Goal: Task Accomplishment & Management: Manage account settings

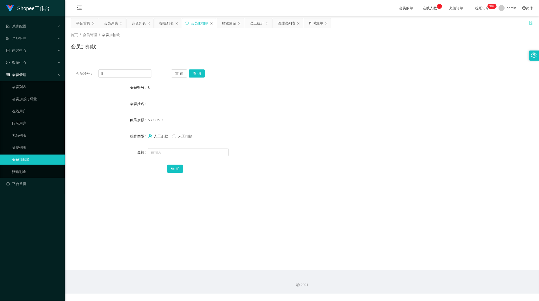
scroll to position [1, 0]
click at [284, 25] on div "管理员列表" at bounding box center [287, 23] width 18 height 10
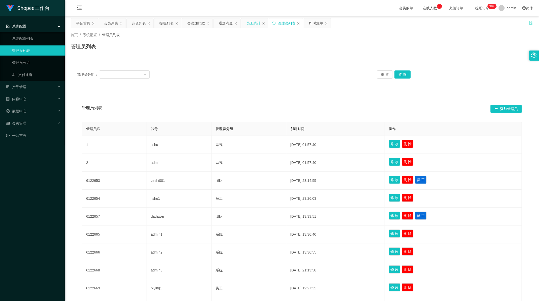
click at [257, 23] on div "员工统计" at bounding box center [253, 23] width 14 height 10
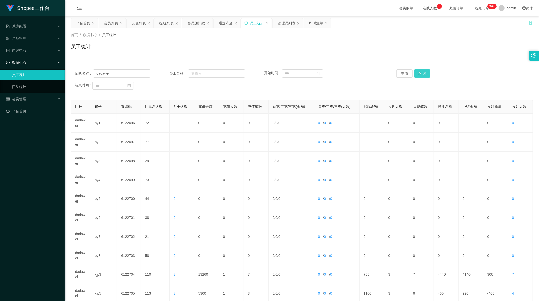
click at [420, 75] on button "查 询" at bounding box center [422, 74] width 16 height 8
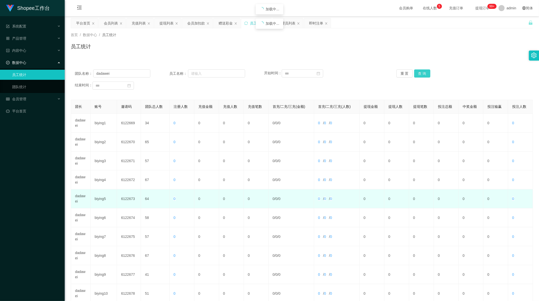
scroll to position [48, 0]
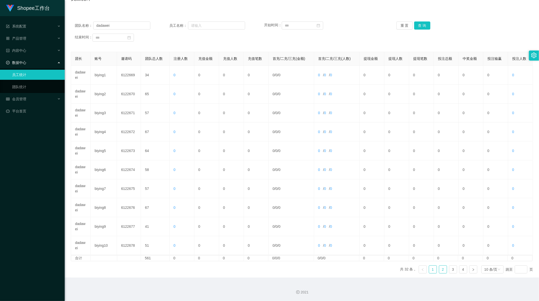
click at [441, 270] on link "2" at bounding box center [443, 270] width 8 height 8
click at [452, 271] on link "3" at bounding box center [453, 270] width 8 height 8
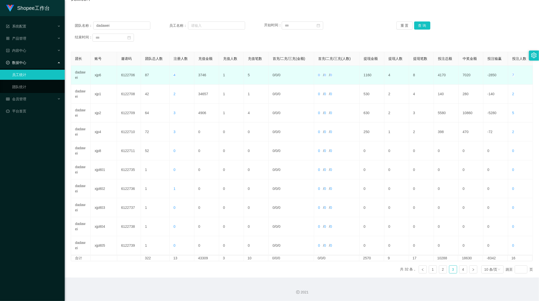
click at [201, 77] on td "3746" at bounding box center [206, 75] width 25 height 19
copy td "3746"
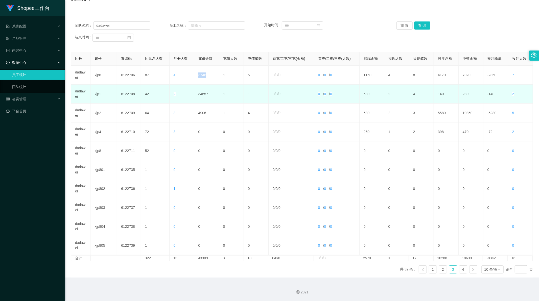
copy td "3746"
click at [200, 93] on td "34657" at bounding box center [206, 94] width 25 height 19
copy td "34657"
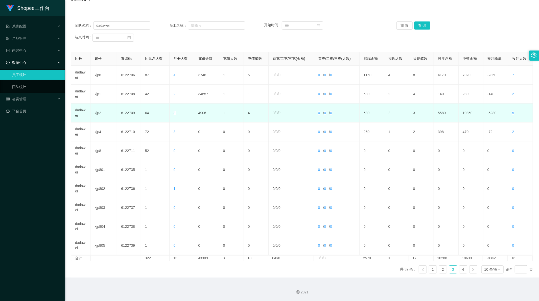
click at [199, 108] on td "4906" at bounding box center [206, 113] width 25 height 19
copy td "4906"
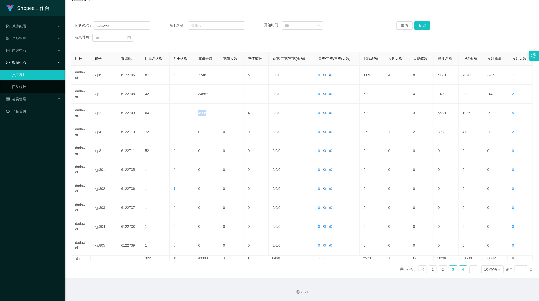
click at [461, 271] on link "4" at bounding box center [464, 270] width 8 height 8
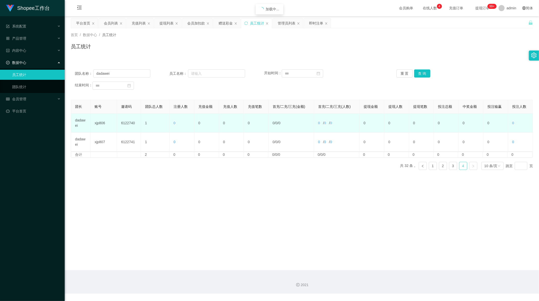
scroll to position [0, 0]
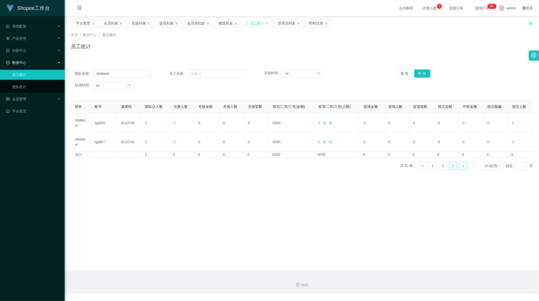
click at [449, 167] on link "3" at bounding box center [453, 166] width 8 height 8
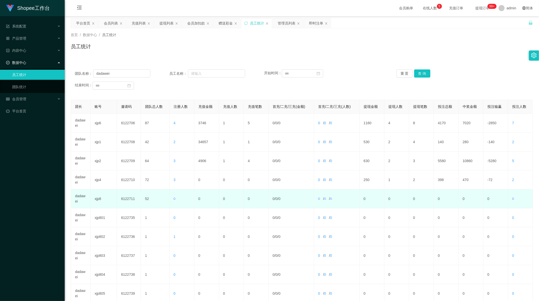
scroll to position [48, 0]
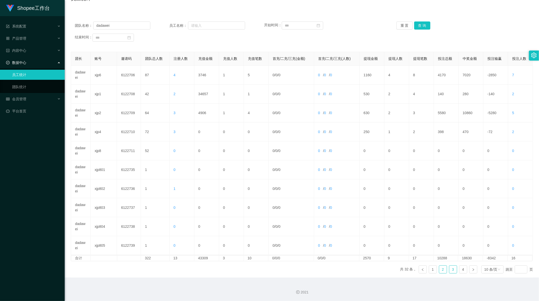
click at [442, 269] on link "2" at bounding box center [443, 270] width 8 height 8
click at [112, 27] on input "dadawei" at bounding box center [121, 25] width 57 height 8
click at [422, 26] on button "查 询" at bounding box center [422, 25] width 16 height 8
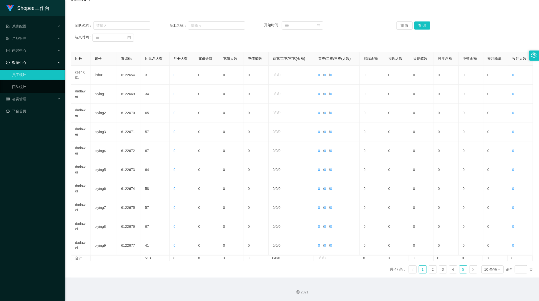
click at [460, 270] on link "5" at bounding box center [464, 270] width 8 height 8
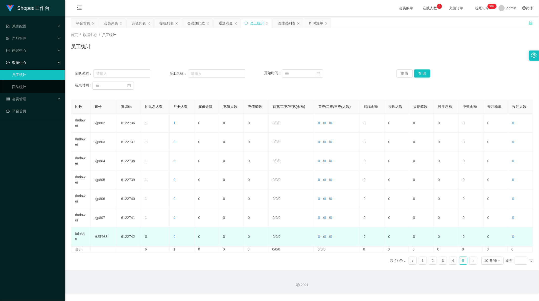
click at [82, 234] on td "fulu888" at bounding box center [80, 236] width 19 height 19
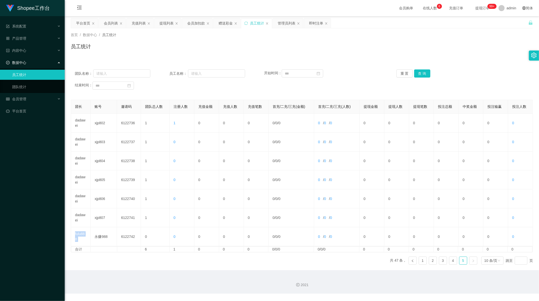
copy td "fulu888"
click at [117, 72] on input "text" at bounding box center [121, 74] width 57 height 8
paste input "fulu888"
type input "fulu888"
click at [421, 75] on button "查 询" at bounding box center [422, 74] width 16 height 8
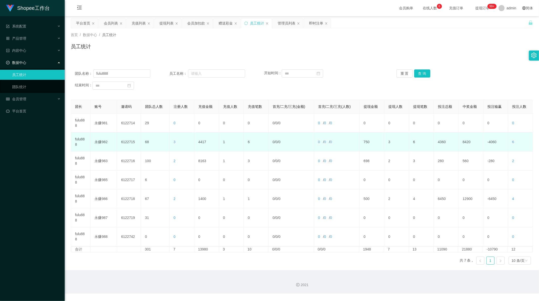
click at [197, 143] on td "4417" at bounding box center [206, 142] width 25 height 19
copy td "4417"
click at [202, 142] on td "4417" at bounding box center [206, 142] width 25 height 19
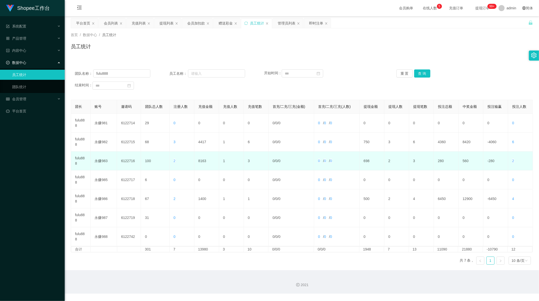
click at [204, 160] on td "8163" at bounding box center [206, 161] width 25 height 19
copy td "8163"
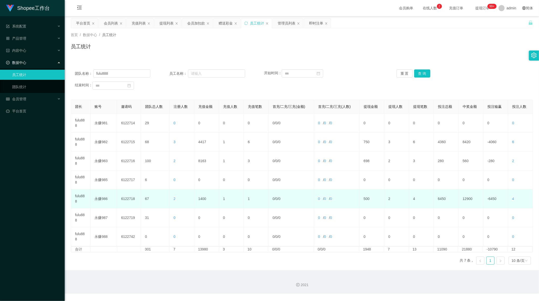
click at [202, 199] on td "1400" at bounding box center [206, 199] width 25 height 19
copy td "1400"
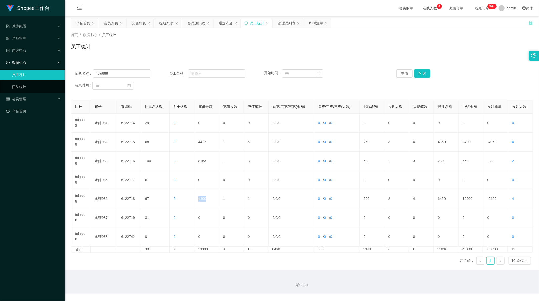
click at [499, 260] on icon "图标: right" at bounding box center [500, 261] width 3 height 3
click at [479, 260] on icon "图标: left" at bounding box center [480, 261] width 2 height 3
click at [195, 23] on div "会员加扣款" at bounding box center [196, 23] width 18 height 10
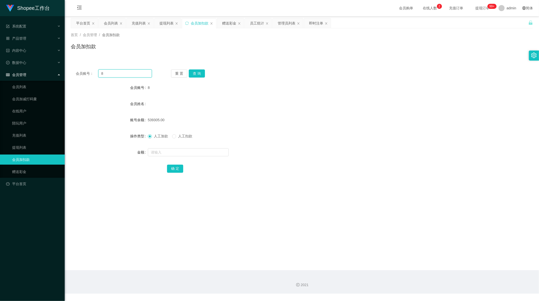
click at [118, 74] on input "8" at bounding box center [125, 74] width 54 height 8
paste input "A983"
type input "A983"
drag, startPoint x: 196, startPoint y: 73, endPoint x: 196, endPoint y: 77, distance: 3.5
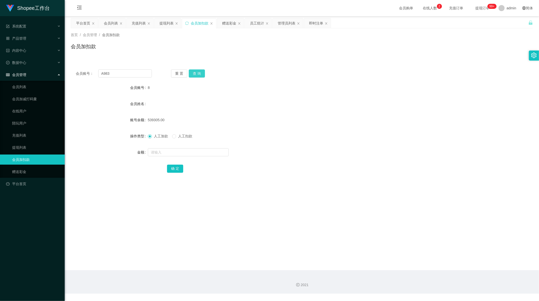
click at [196, 73] on button "查 询" at bounding box center [197, 74] width 16 height 8
click at [161, 151] on input "text" at bounding box center [188, 152] width 81 height 8
type input "2"
click at [174, 169] on button "确 定" at bounding box center [175, 169] width 16 height 8
click at [255, 124] on div "72527.00" at bounding box center [283, 120] width 270 height 10
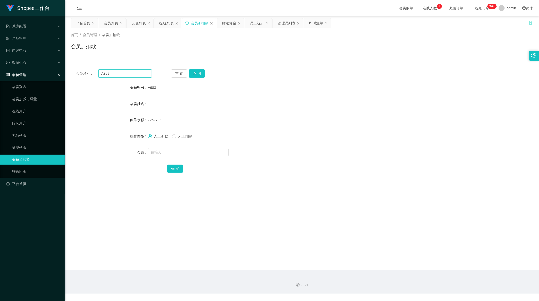
click at [106, 72] on input "A983" at bounding box center [125, 74] width 54 height 8
paste input "0002"
type input "0002"
click at [194, 71] on button "查 询" at bounding box center [197, 74] width 16 height 8
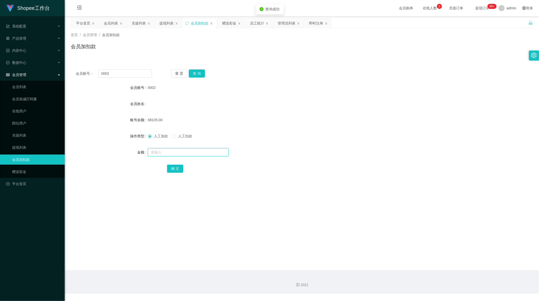
click at [174, 152] on input "text" at bounding box center [188, 152] width 81 height 8
type input "5"
click at [176, 171] on button "确 定" at bounding box center [175, 169] width 16 height 8
click at [117, 73] on input "0002" at bounding box center [125, 74] width 54 height 8
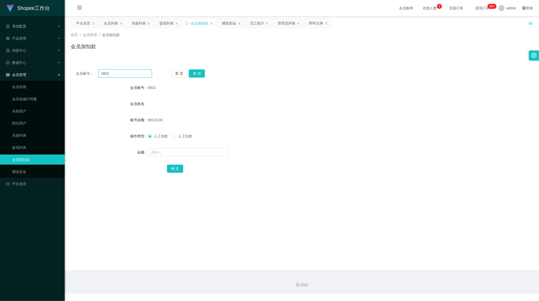
click at [117, 73] on input "0002" at bounding box center [125, 74] width 54 height 8
paste input "6666"
type input "6666"
click at [196, 73] on button "查 询" at bounding box center [197, 74] width 16 height 8
click at [166, 152] on input "text" at bounding box center [188, 152] width 81 height 8
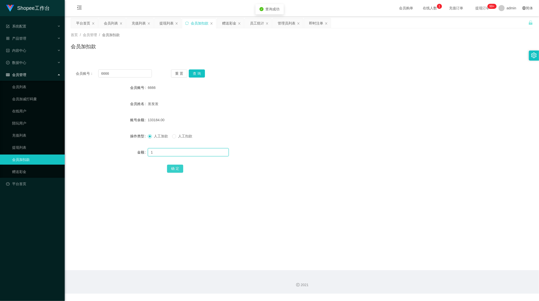
type input "1"
click at [175, 168] on button "确 定" at bounding box center [175, 169] width 16 height 8
click at [287, 24] on div "管理员列表" at bounding box center [287, 23] width 18 height 10
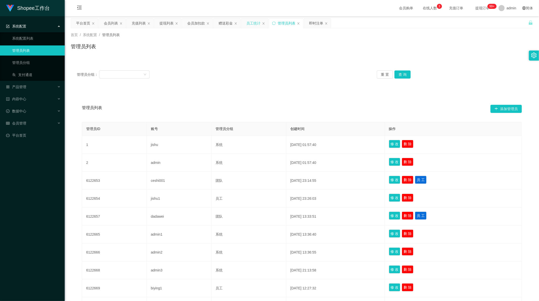
click at [254, 23] on div "员工统计" at bounding box center [253, 23] width 14 height 10
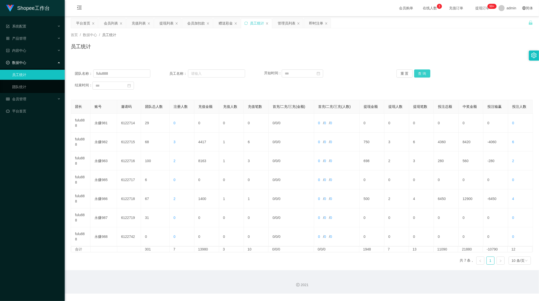
click at [416, 73] on button "查 询" at bounding box center [422, 74] width 16 height 8
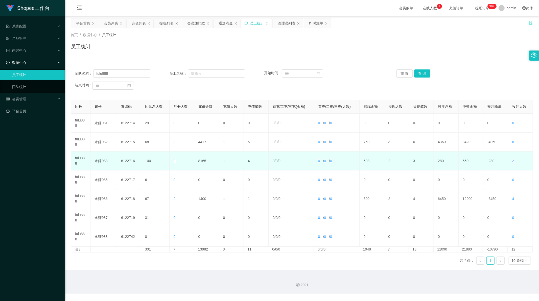
click at [202, 163] on td "8165" at bounding box center [206, 161] width 25 height 19
copy td "6"
click at [201, 161] on td "8165" at bounding box center [206, 161] width 25 height 19
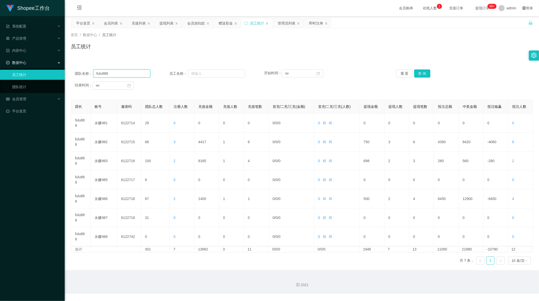
click at [133, 72] on input "fulu888" at bounding box center [121, 74] width 57 height 8
drag, startPoint x: 419, startPoint y: 72, endPoint x: 413, endPoint y: 73, distance: 5.3
click at [419, 72] on button "查 询" at bounding box center [422, 74] width 16 height 8
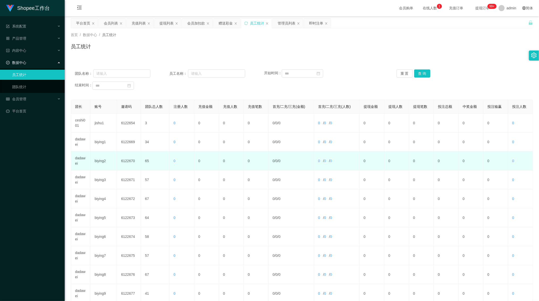
click at [81, 158] on td "dadawei" at bounding box center [80, 161] width 19 height 19
drag, startPoint x: 81, startPoint y: 158, endPoint x: 109, endPoint y: 105, distance: 60.1
click at [81, 158] on td "dadawei" at bounding box center [80, 161] width 19 height 19
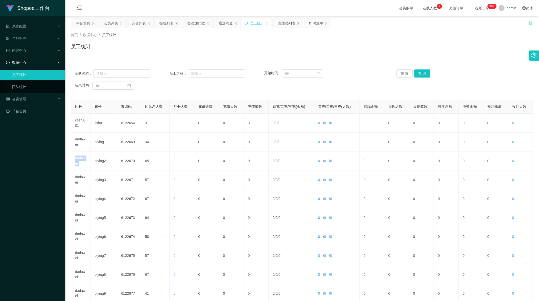
copy td "dadawei"
click at [122, 74] on input "text" at bounding box center [121, 74] width 57 height 8
paste input "dadawei"
type input "dadawei"
click at [425, 73] on button "查 询" at bounding box center [422, 74] width 16 height 8
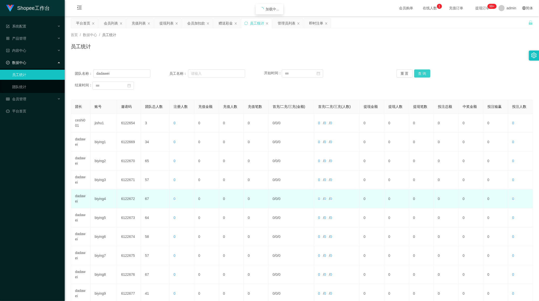
scroll to position [48, 0]
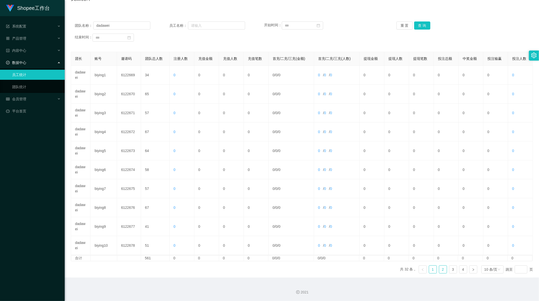
click at [440, 269] on link "2" at bounding box center [443, 270] width 8 height 8
click at [451, 271] on link "3" at bounding box center [453, 270] width 8 height 8
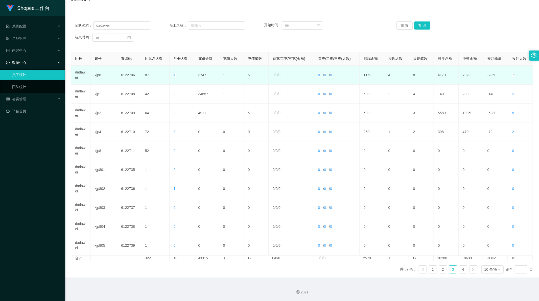
click at [202, 73] on td "3747" at bounding box center [206, 75] width 25 height 19
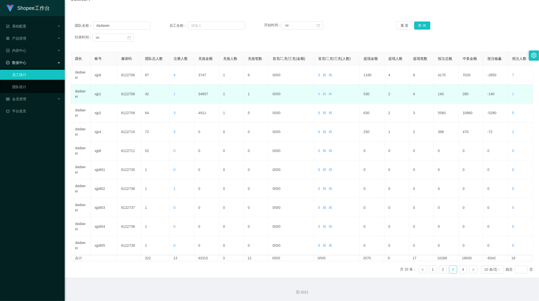
click at [202, 94] on td "34657" at bounding box center [206, 94] width 25 height 19
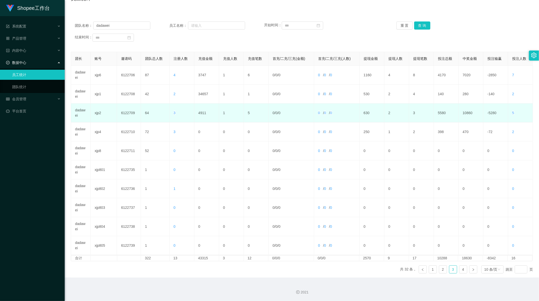
click at [202, 110] on td "4911" at bounding box center [206, 113] width 25 height 19
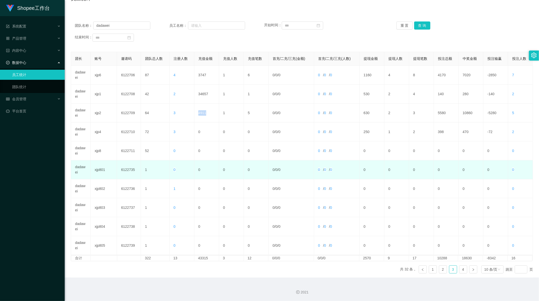
scroll to position [0, 0]
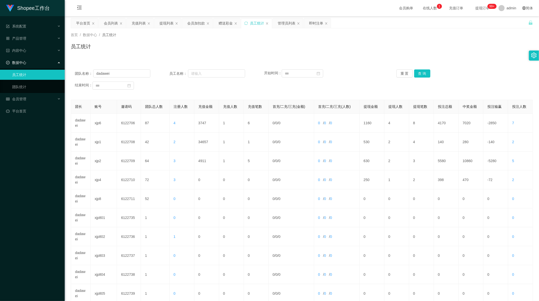
click at [181, 58] on div "团队名称： dadawei 员工名称： 开始时间： 重 置 查 询 结束时间： 团长 账号 邀请码 团队总人数 注册人数 充值金额 充值人数 充值笔数 首充/…" at bounding box center [302, 191] width 462 height 267
